Goal: Check status: Check status

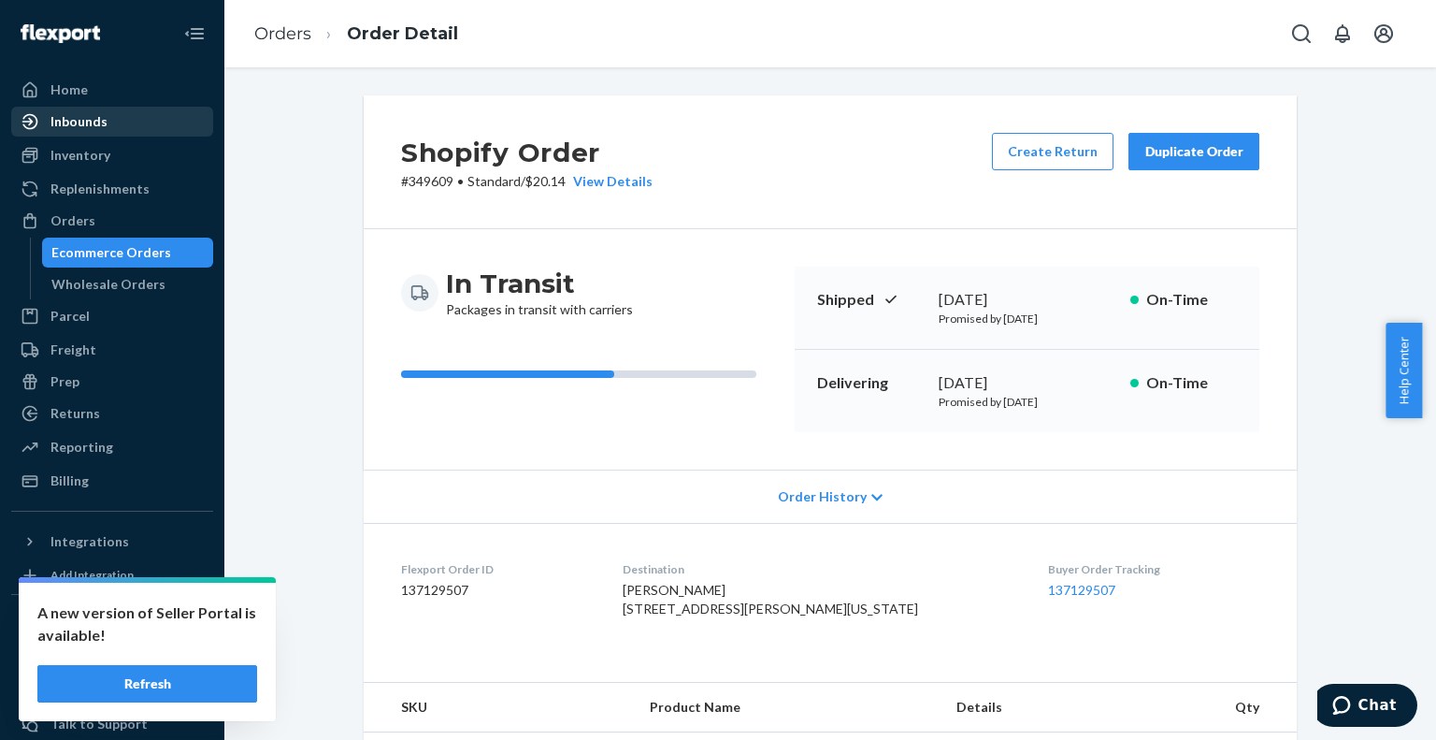
scroll to position [500, 0]
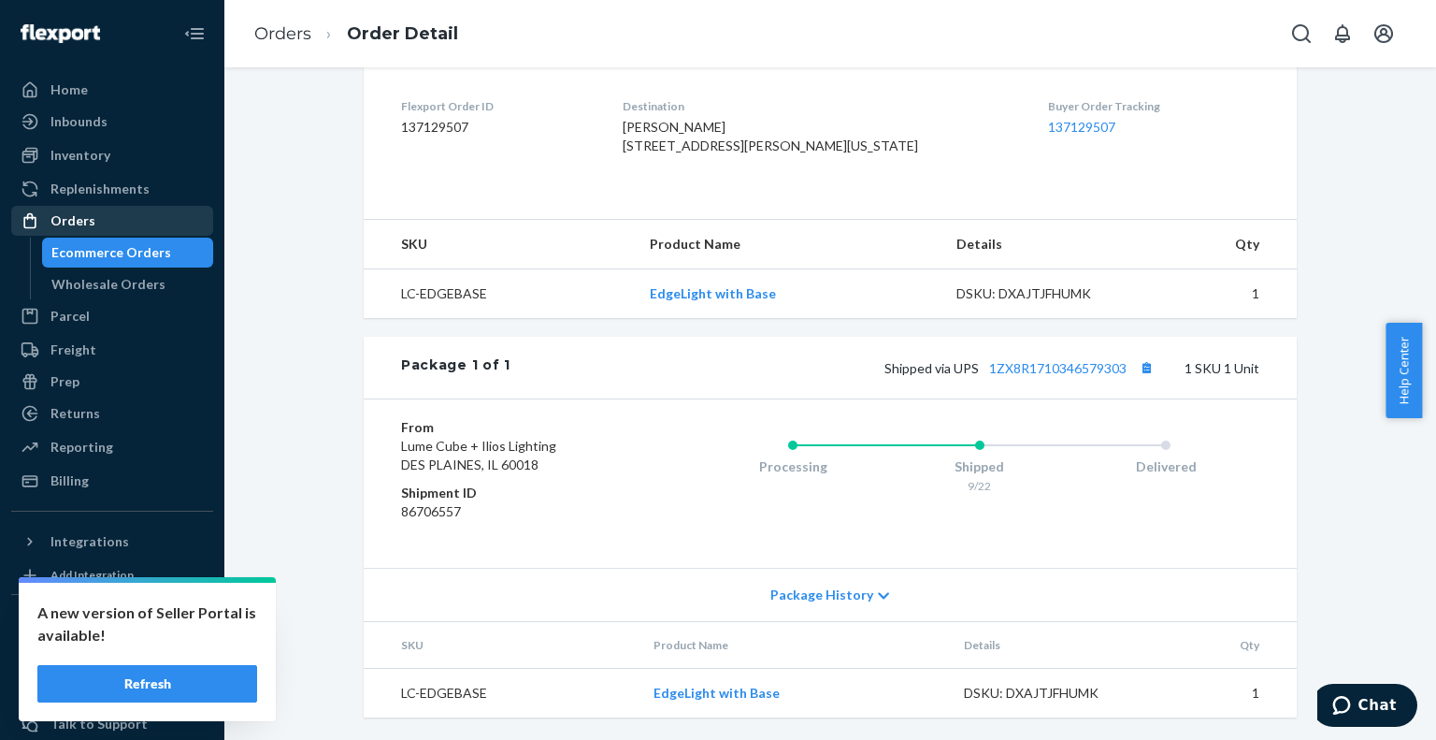
click at [98, 226] on div "Orders" at bounding box center [112, 221] width 198 height 26
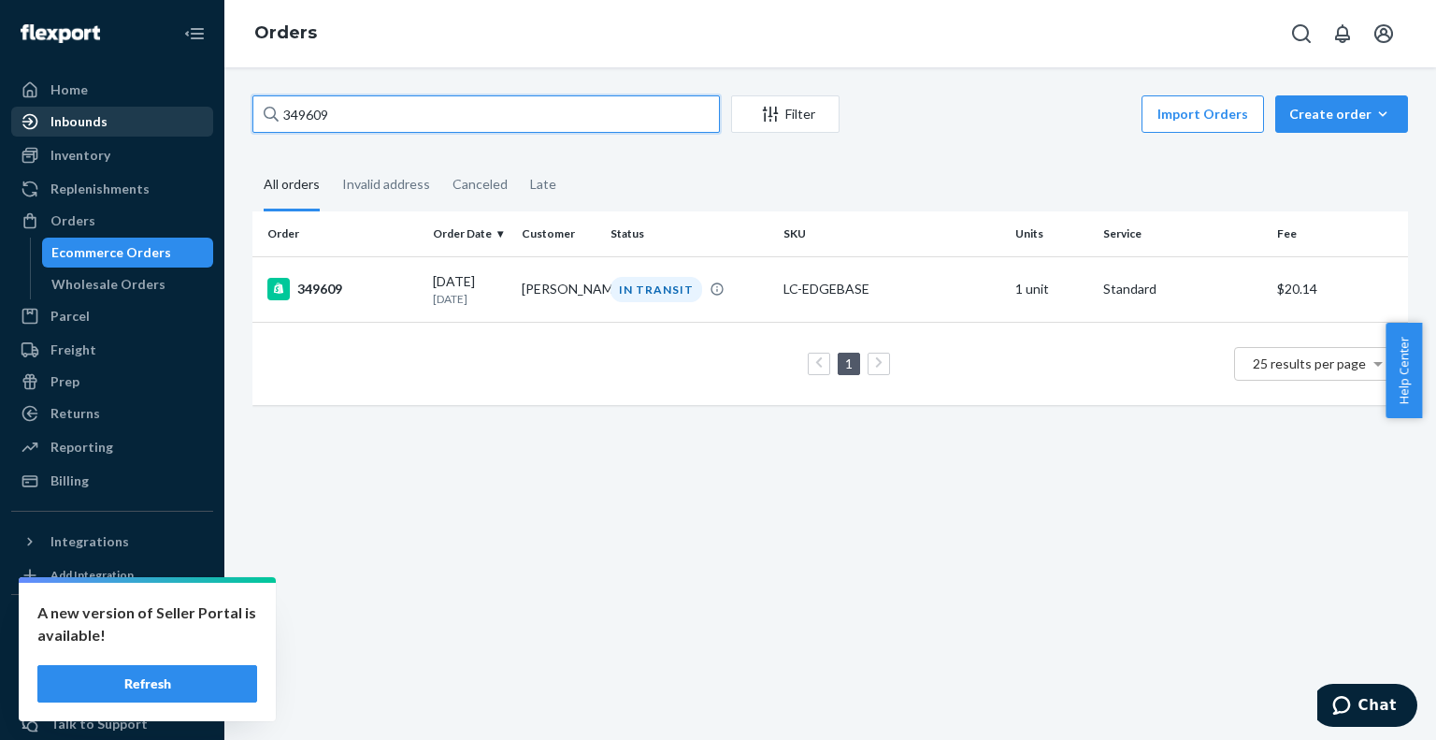
drag, startPoint x: 383, startPoint y: 118, endPoint x: 179, endPoint y: 108, distance: 204.1
click at [179, 108] on div "Home Inbounds Shipping Plans Problems Inventory Products Replenishments Orders …" at bounding box center [718, 370] width 1436 height 740
paste input "12"
click at [284, 116] on input "349612" at bounding box center [485, 113] width 467 height 37
type input "#349612"
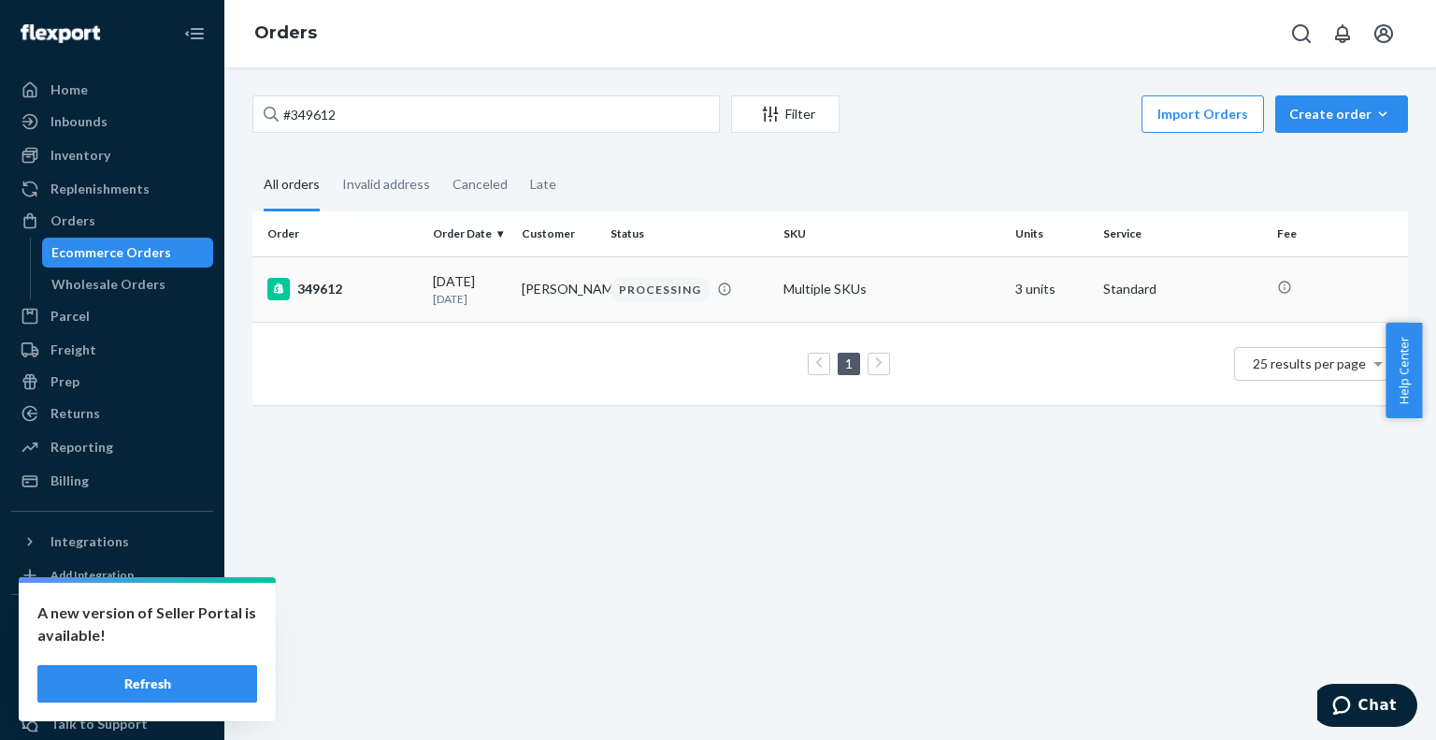
click at [321, 285] on div "349612" at bounding box center [342, 289] width 151 height 22
